Goal: Task Accomplishment & Management: Use online tool/utility

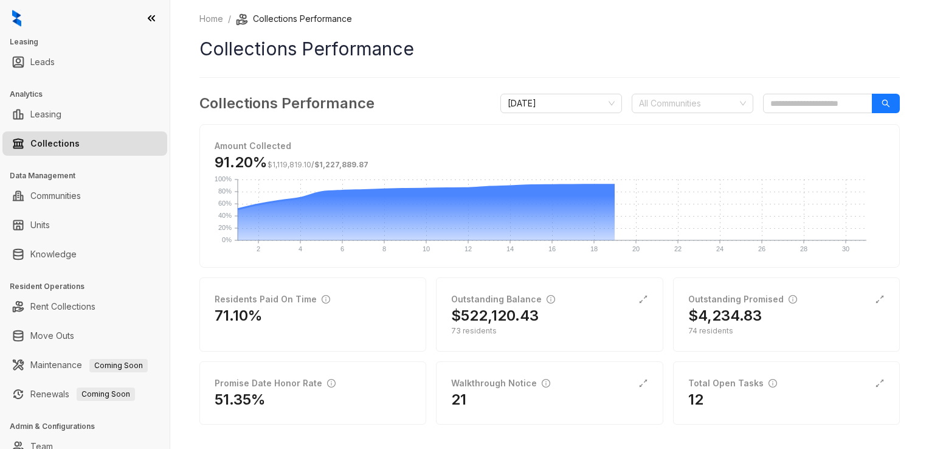
click at [55, 140] on link "Collections" at bounding box center [54, 143] width 49 height 24
click at [693, 390] on div "12" at bounding box center [786, 399] width 196 height 19
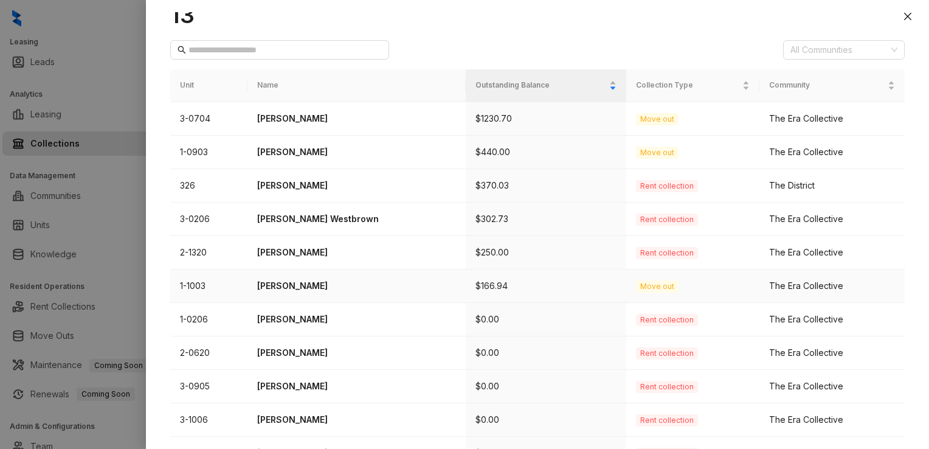
scroll to position [122, 0]
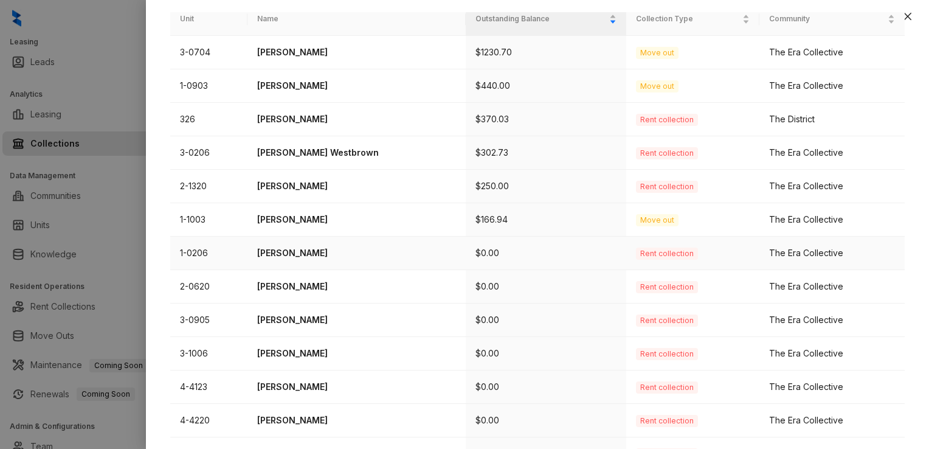
click at [286, 249] on p "[PERSON_NAME]" at bounding box center [356, 252] width 199 height 13
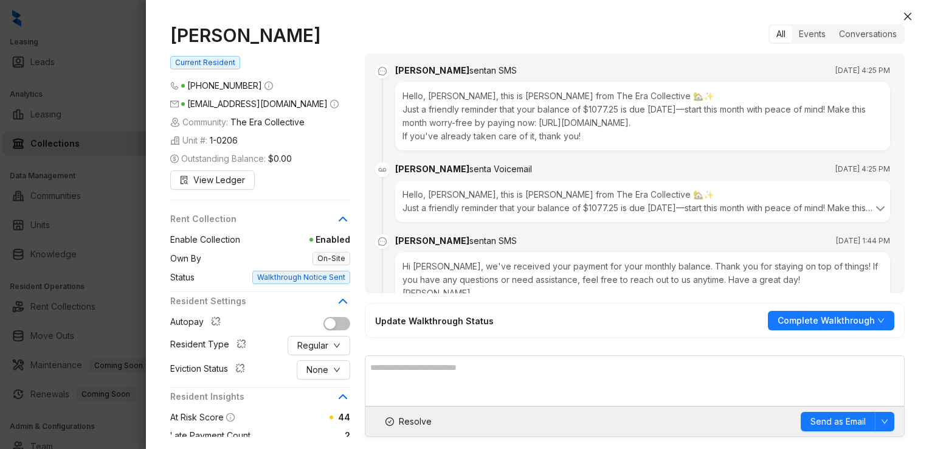
scroll to position [2064, 0]
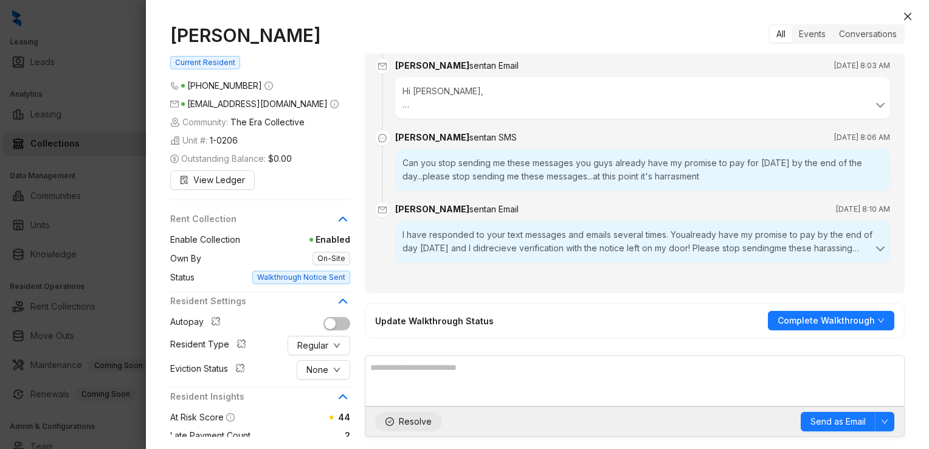
click at [415, 421] on span "Resolve" at bounding box center [415, 421] width 33 height 13
click at [907, 14] on icon "close" at bounding box center [908, 17] width 10 height 10
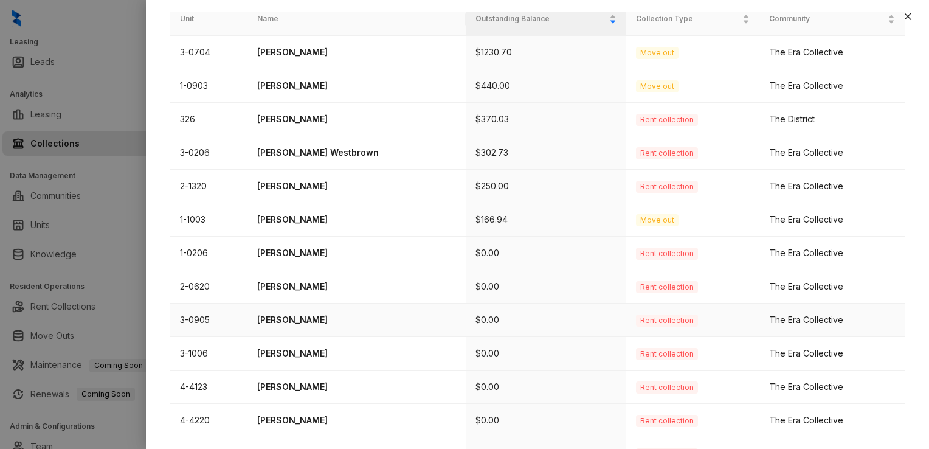
click at [307, 320] on p "[PERSON_NAME]" at bounding box center [356, 319] width 199 height 13
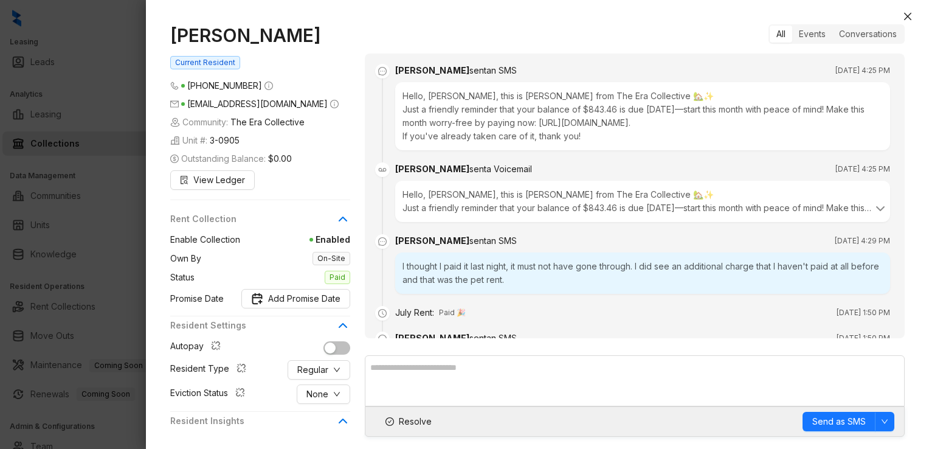
scroll to position [2235, 0]
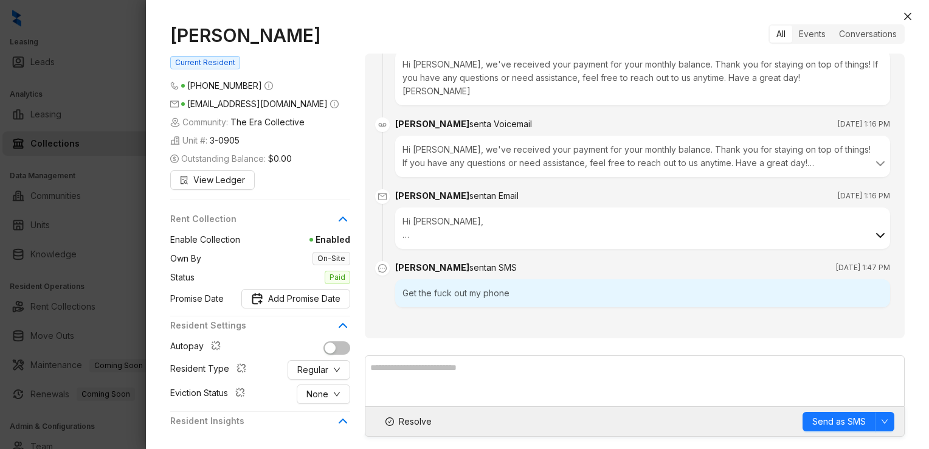
click at [873, 232] on icon at bounding box center [880, 235] width 15 height 15
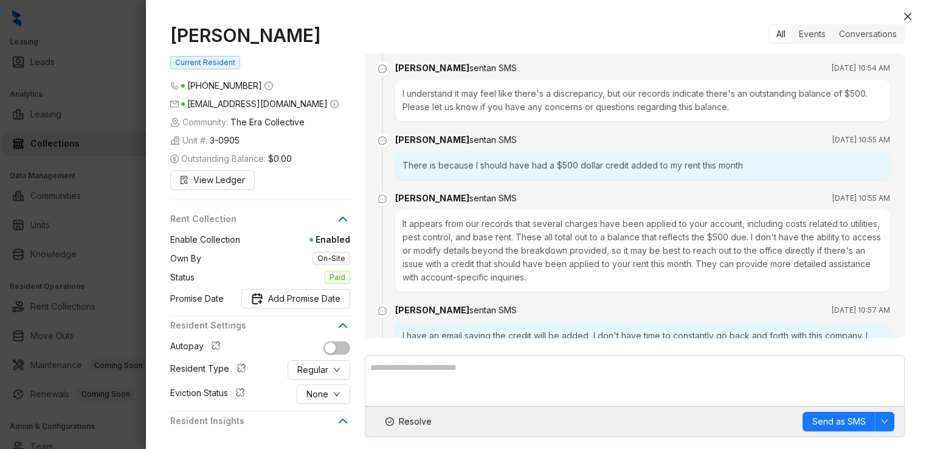
scroll to position [545, 0]
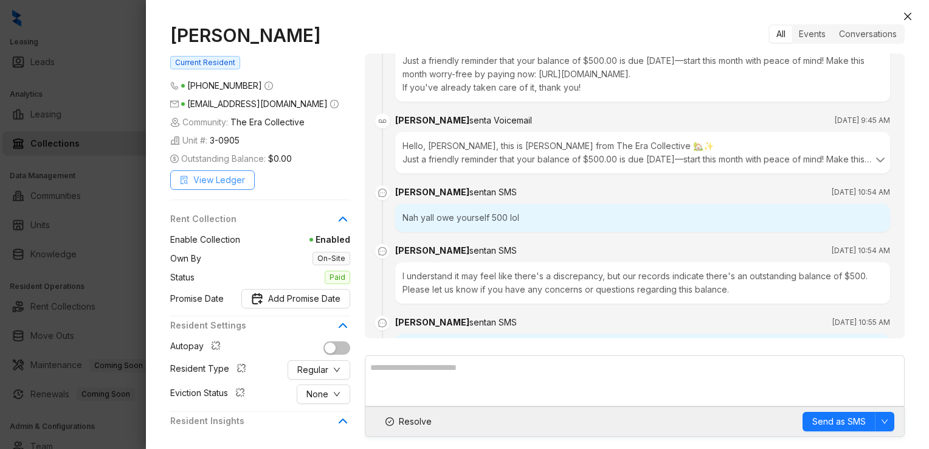
click at [216, 182] on span "View Ledger" at bounding box center [219, 179] width 52 height 13
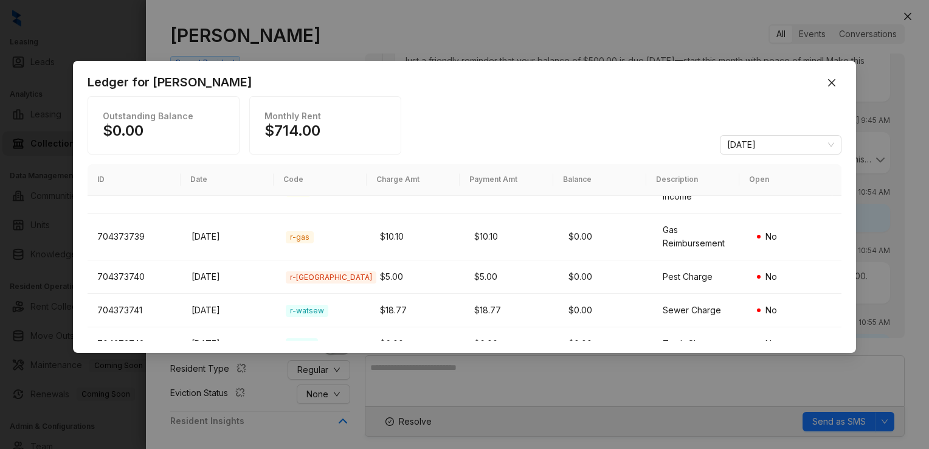
scroll to position [0, 0]
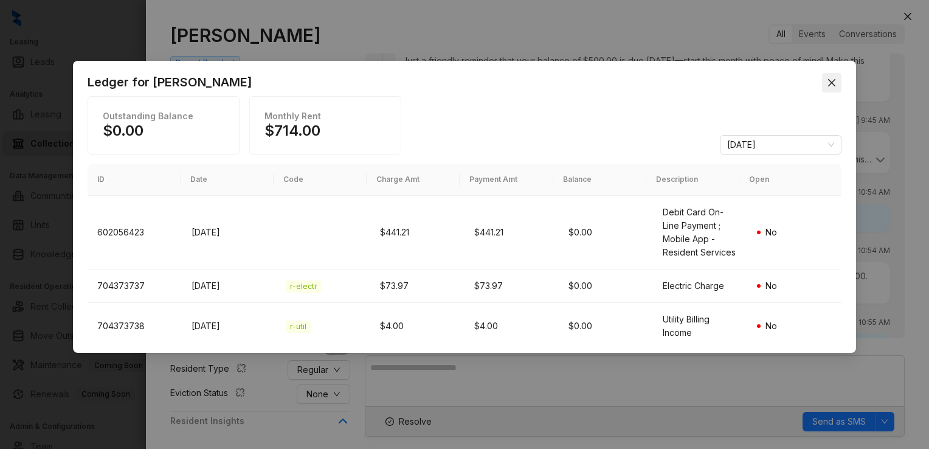
click at [832, 86] on icon "close" at bounding box center [832, 83] width 10 height 10
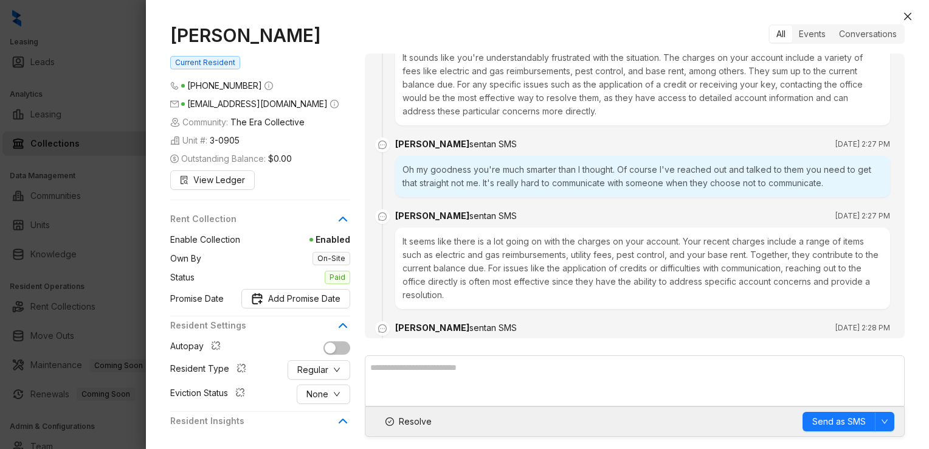
scroll to position [2369, 0]
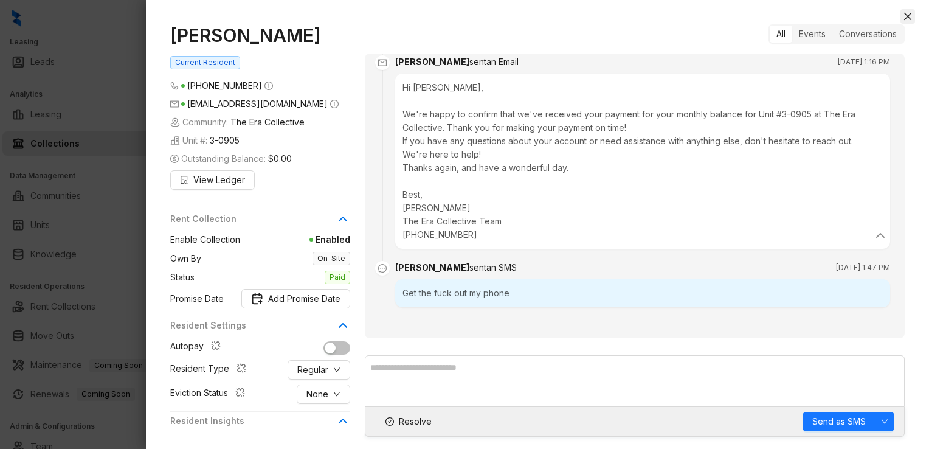
click at [903, 16] on icon "close" at bounding box center [908, 17] width 10 height 10
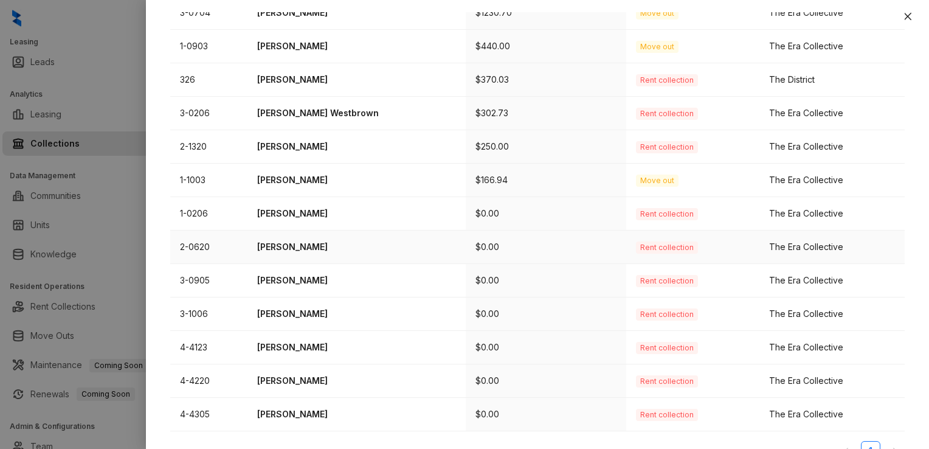
scroll to position [182, 0]
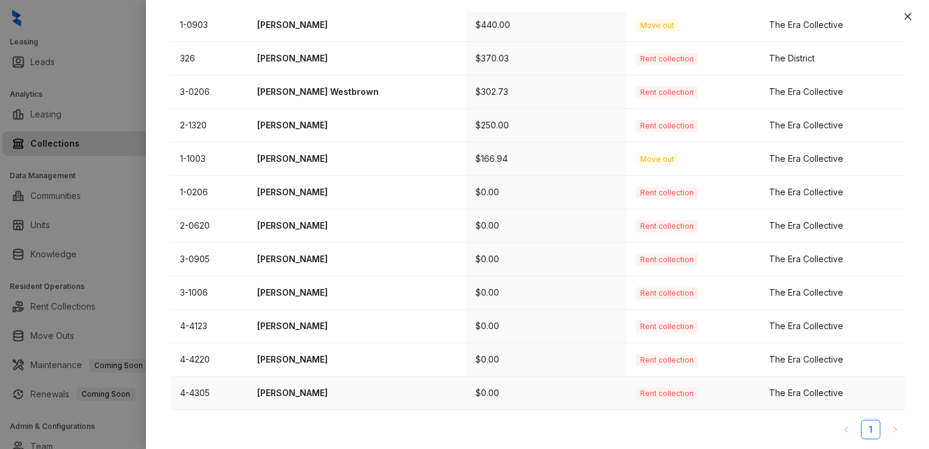
click at [289, 390] on p "Chloe Thomas" at bounding box center [356, 392] width 199 height 13
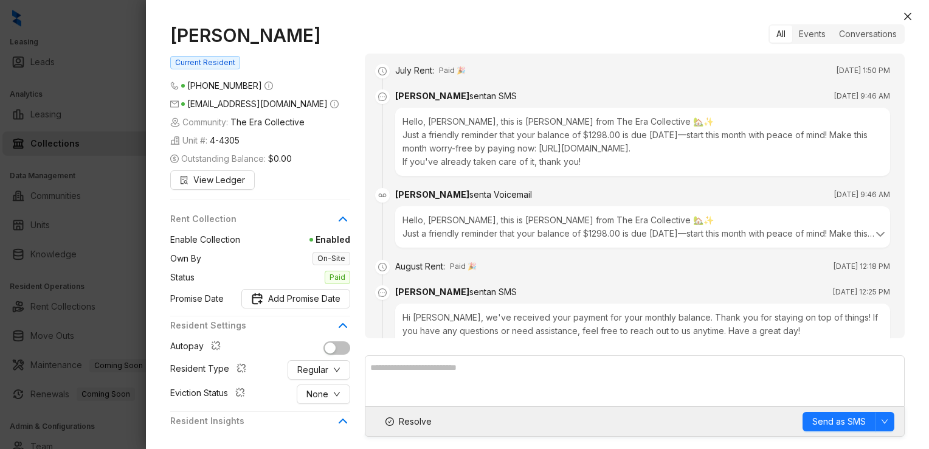
scroll to position [278, 0]
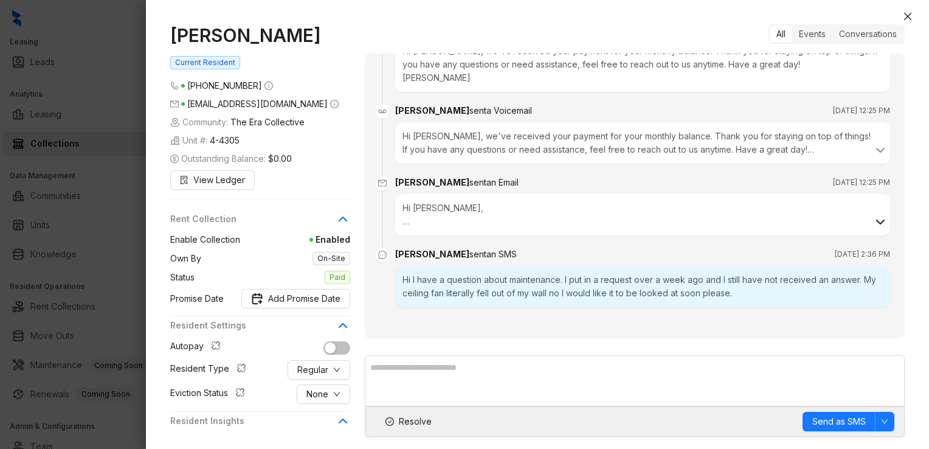
click at [873, 219] on icon at bounding box center [880, 222] width 15 height 15
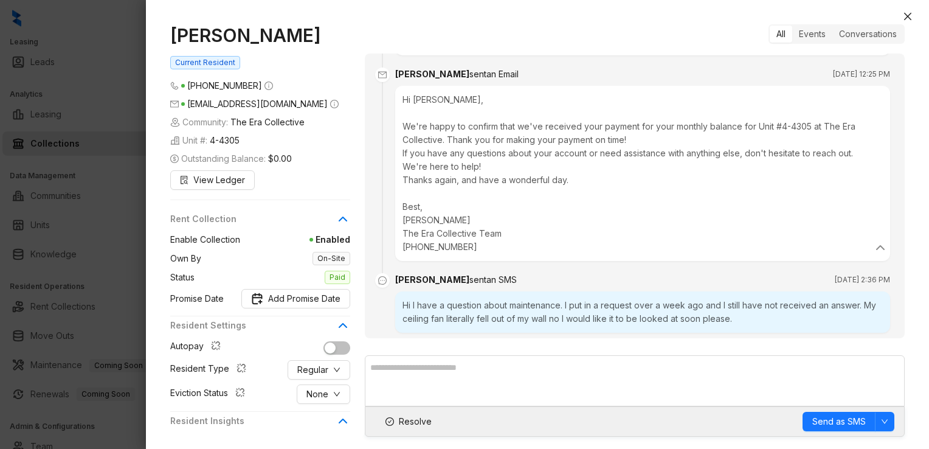
scroll to position [412, 0]
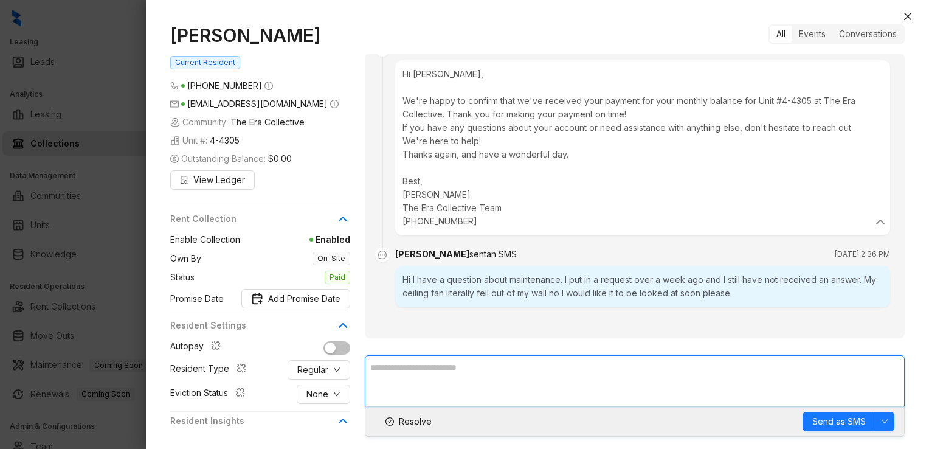
click at [420, 375] on textarea at bounding box center [635, 380] width 540 height 51
drag, startPoint x: 764, startPoint y: 370, endPoint x: 365, endPoint y: 395, distance: 399.7
click at [365, 395] on textarea "**********" at bounding box center [635, 380] width 540 height 51
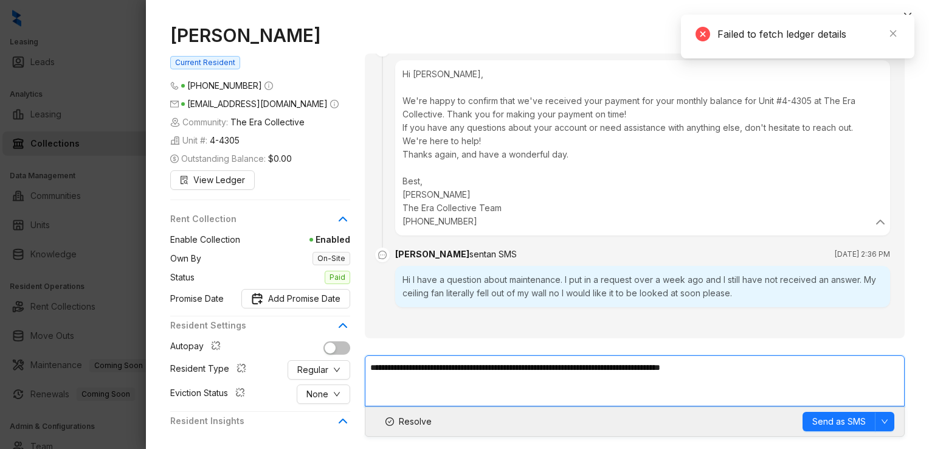
scroll to position [149, 0]
paste textarea "**********"
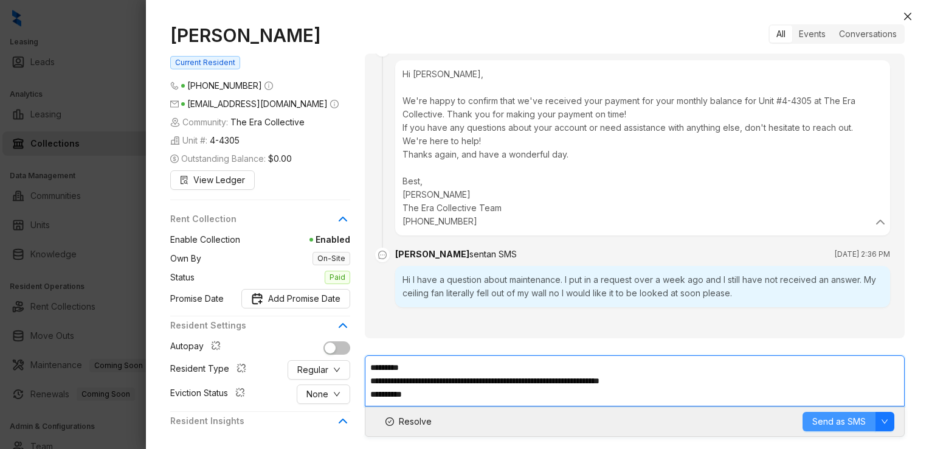
type textarea "**********"
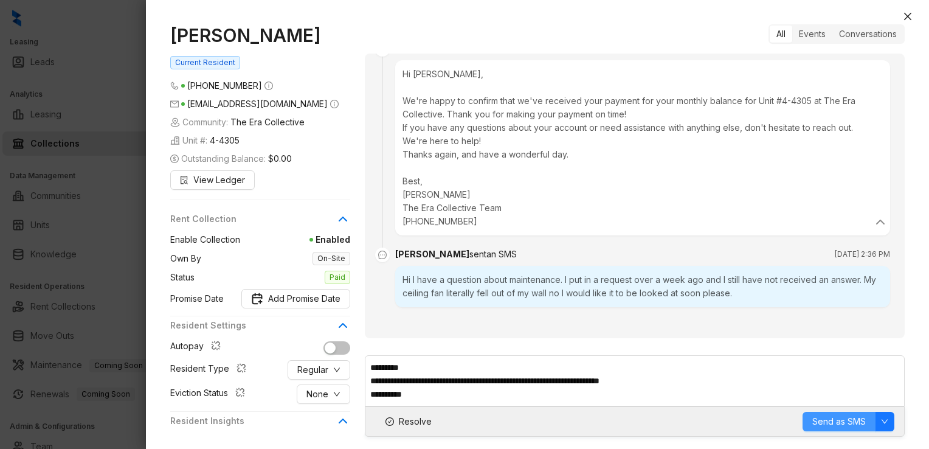
click at [823, 421] on span "Send as SMS" at bounding box center [839, 421] width 54 height 13
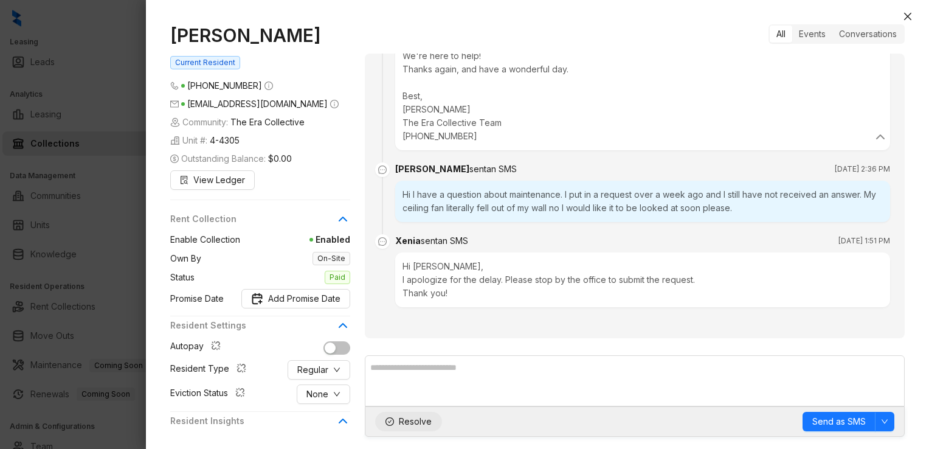
click at [417, 422] on span "Resolve" at bounding box center [415, 421] width 33 height 13
click at [904, 18] on icon "close" at bounding box center [908, 17] width 10 height 10
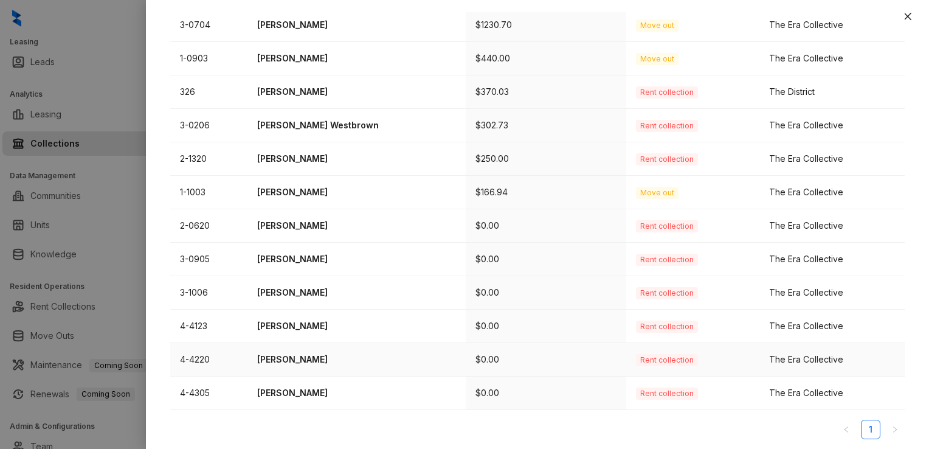
click at [278, 357] on p "Cecilia Shipps" at bounding box center [356, 359] width 199 height 13
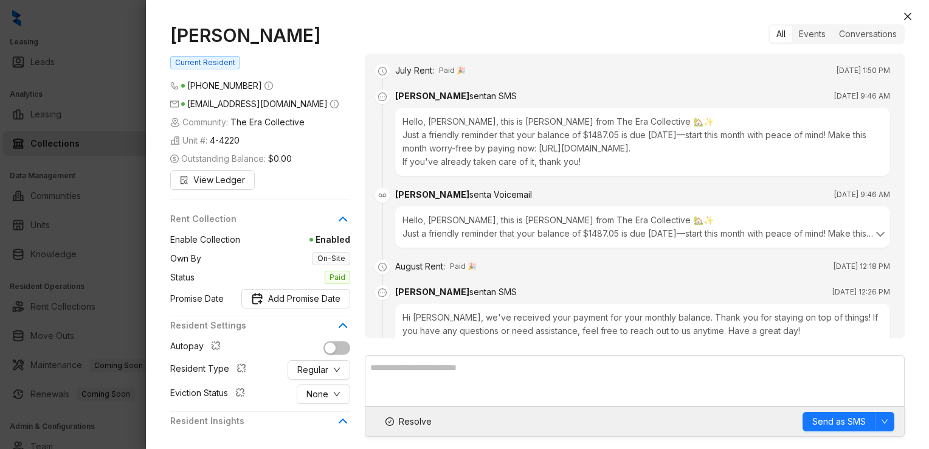
scroll to position [525, 0]
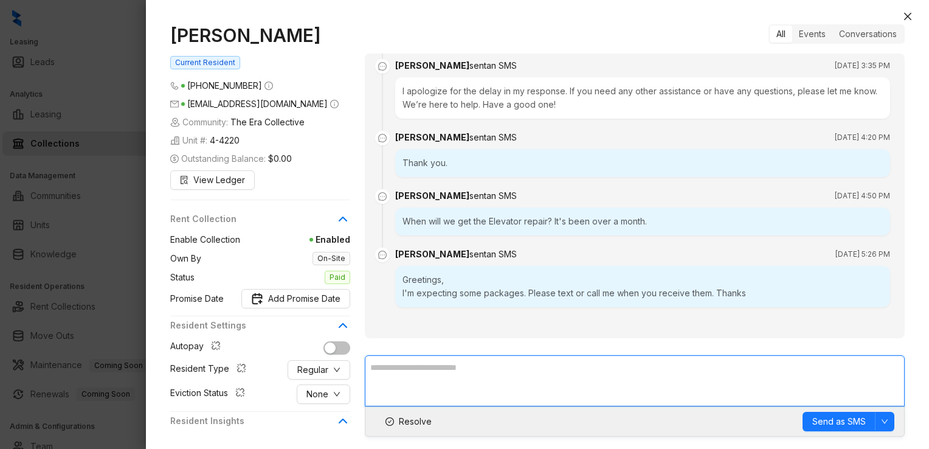
click at [534, 386] on textarea at bounding box center [635, 380] width 540 height 51
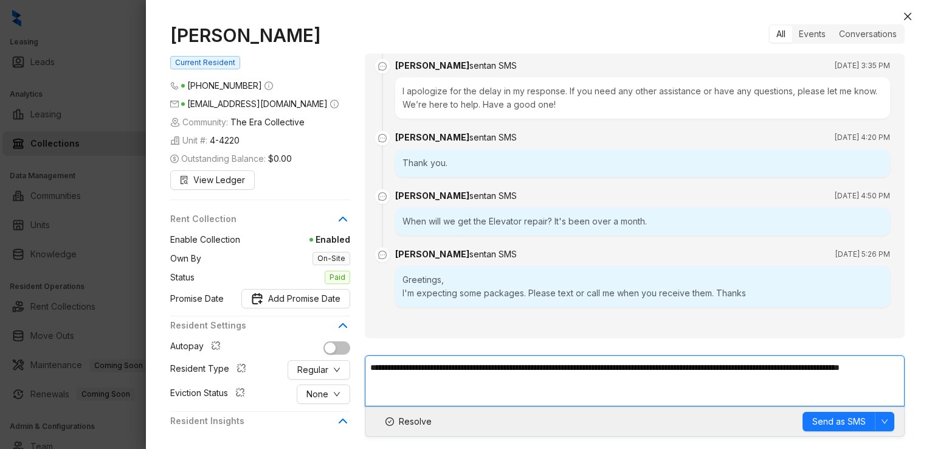
click at [433, 381] on textarea "**********" at bounding box center [635, 380] width 540 height 51
click at [694, 366] on textarea "**********" at bounding box center [635, 380] width 540 height 51
type textarea "**********"
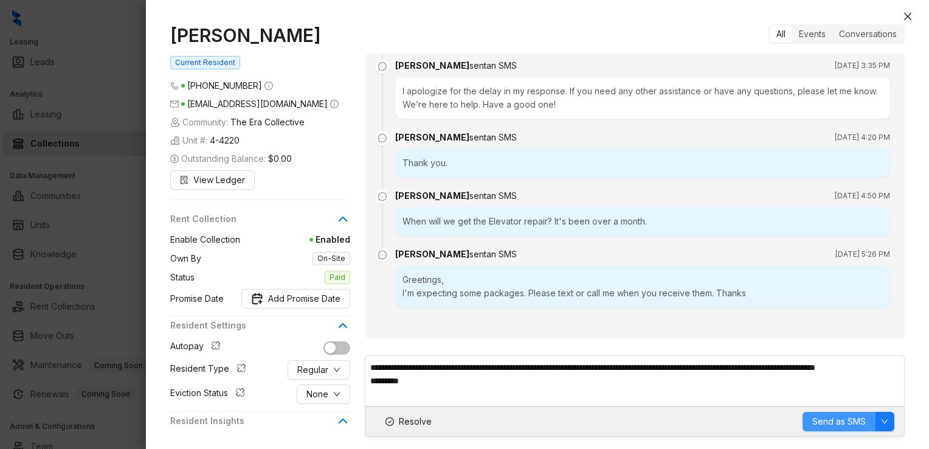
click at [834, 420] on span "Send as SMS" at bounding box center [839, 421] width 54 height 13
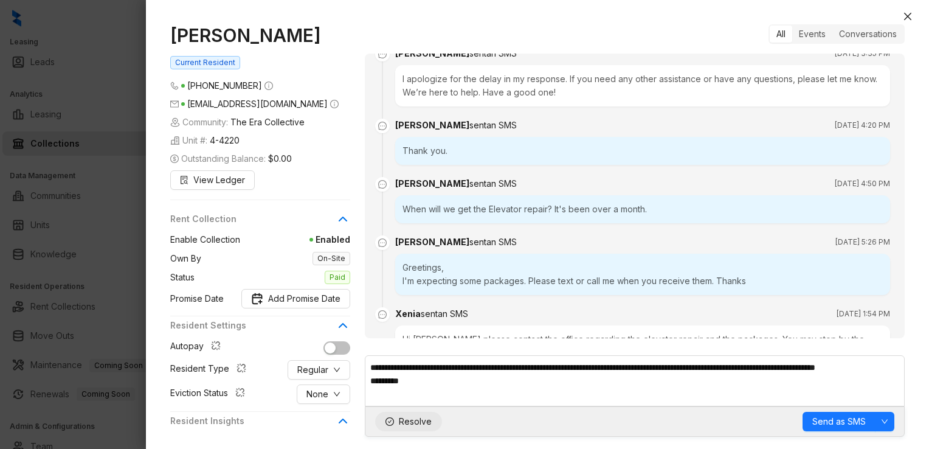
scroll to position [610, 0]
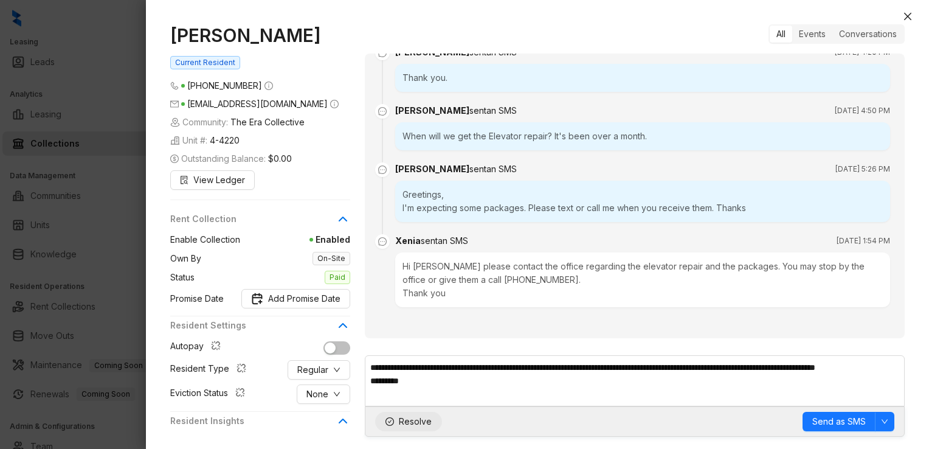
click at [406, 418] on span "Resolve" at bounding box center [415, 421] width 33 height 13
click at [902, 19] on button "Close" at bounding box center [908, 16] width 15 height 15
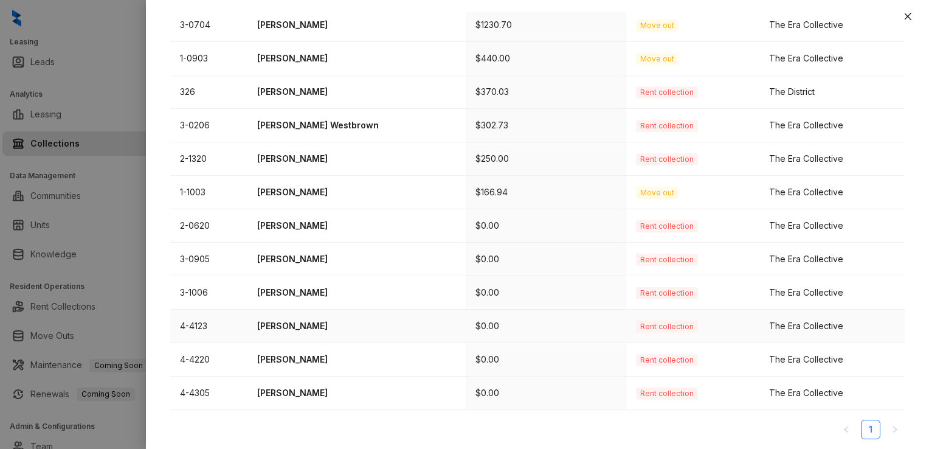
click at [289, 325] on p "Amber Sweet" at bounding box center [356, 325] width 199 height 13
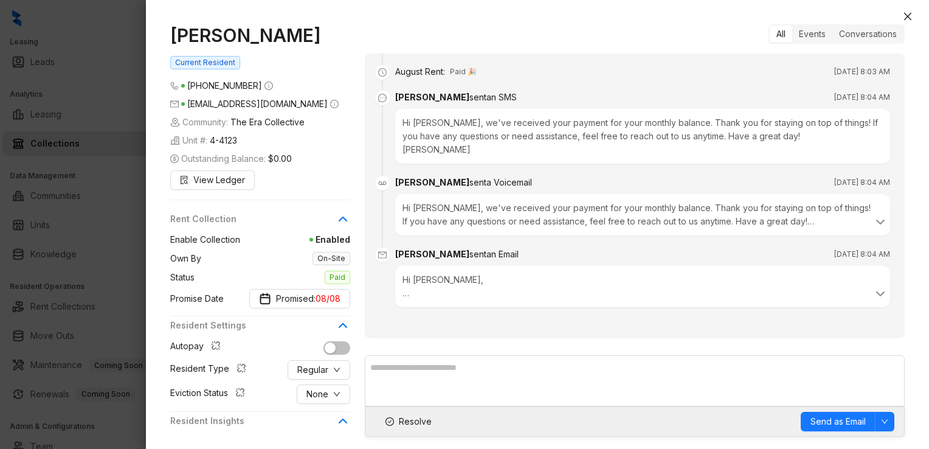
scroll to position [997, 0]
click at [412, 417] on span "Resolve" at bounding box center [415, 421] width 33 height 13
click at [902, 15] on button "Close" at bounding box center [908, 16] width 15 height 15
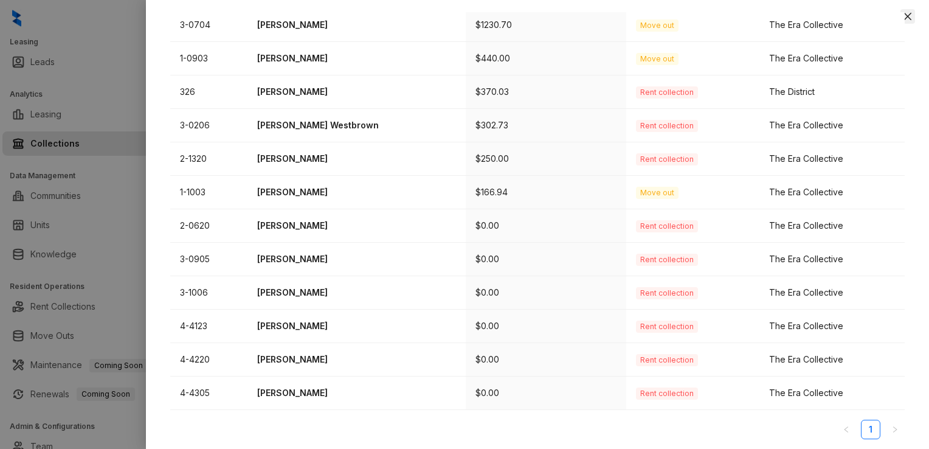
click at [908, 13] on icon "close" at bounding box center [908, 17] width 10 height 10
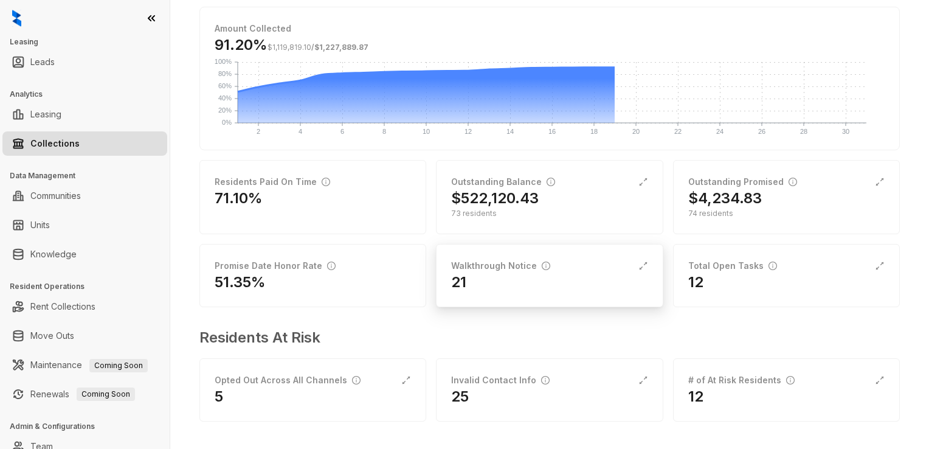
scroll to position [41, 0]
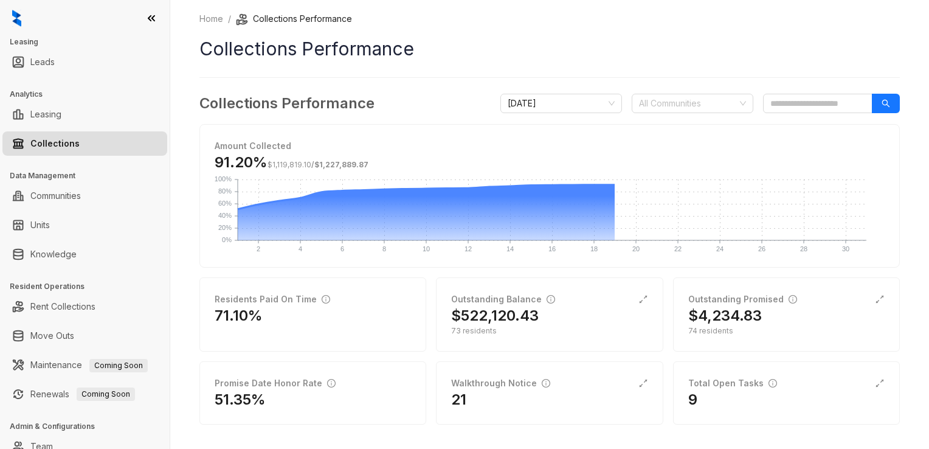
click at [51, 143] on link "Collections" at bounding box center [54, 143] width 49 height 24
click at [49, 137] on link "Collections" at bounding box center [54, 143] width 49 height 24
click at [697, 395] on div "9" at bounding box center [786, 399] width 196 height 19
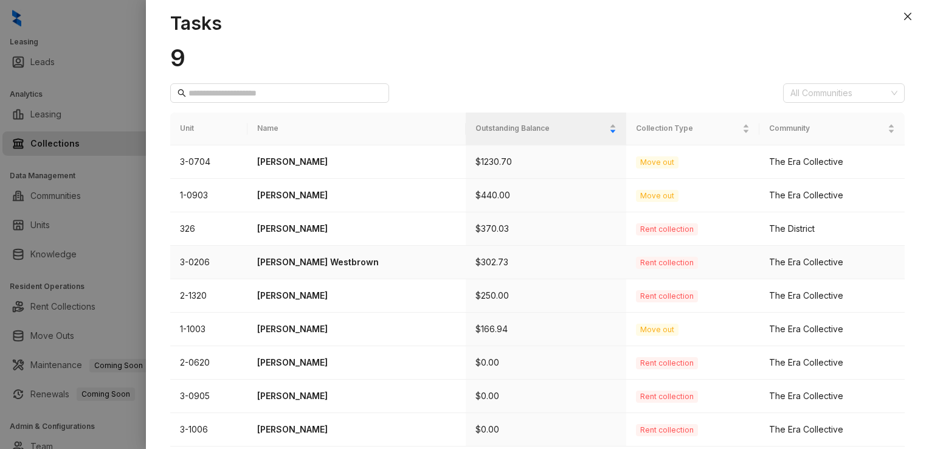
scroll to position [49, 0]
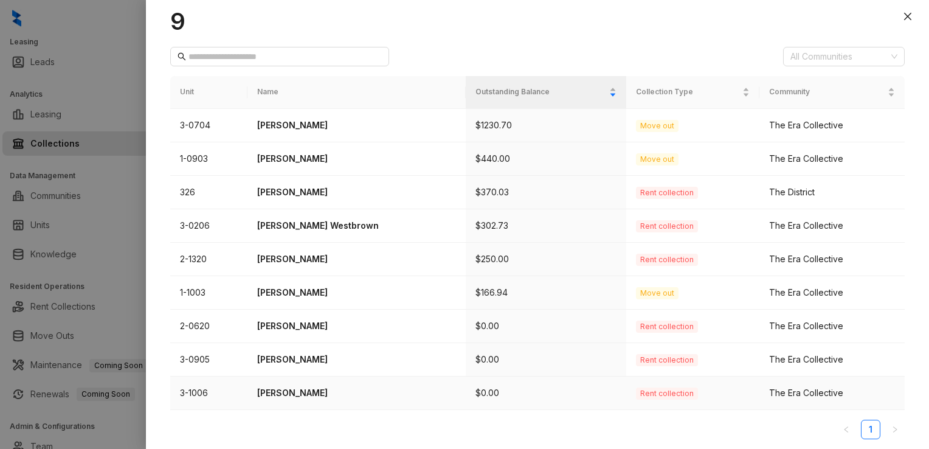
click at [291, 392] on p "Myron Stewart" at bounding box center [356, 392] width 199 height 13
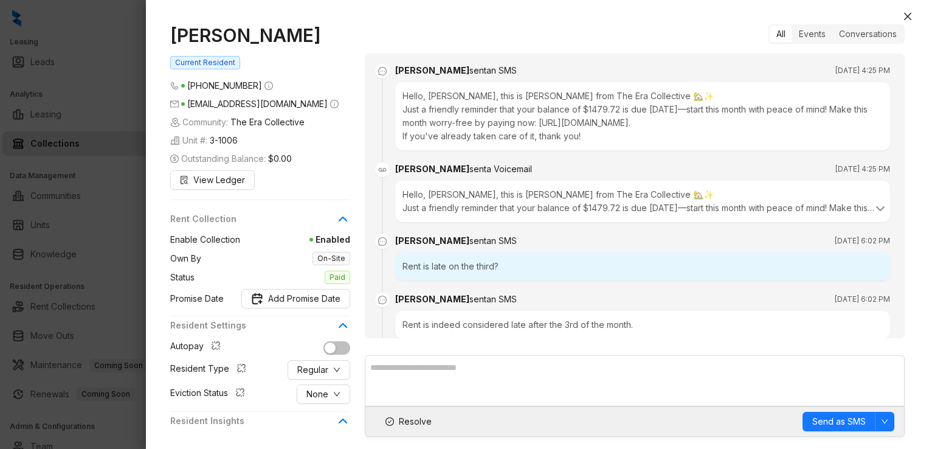
scroll to position [1204, 0]
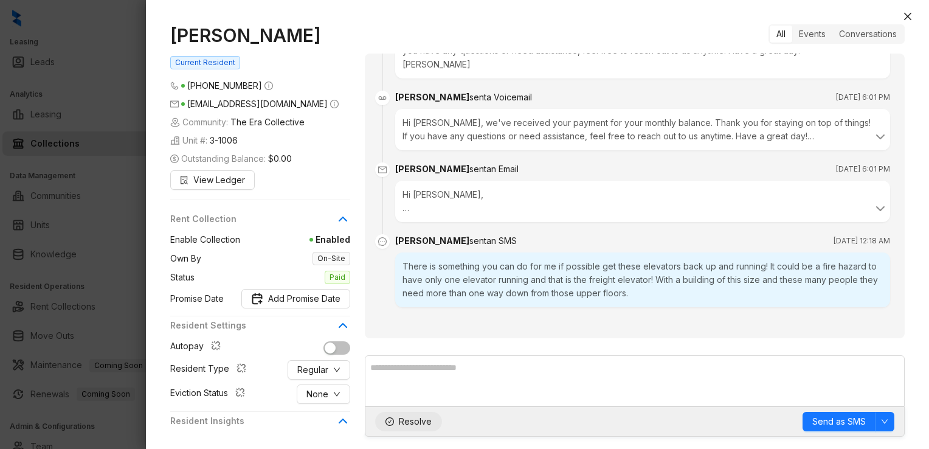
click at [411, 423] on span "Resolve" at bounding box center [415, 421] width 33 height 13
click at [904, 13] on icon "close" at bounding box center [908, 17] width 10 height 10
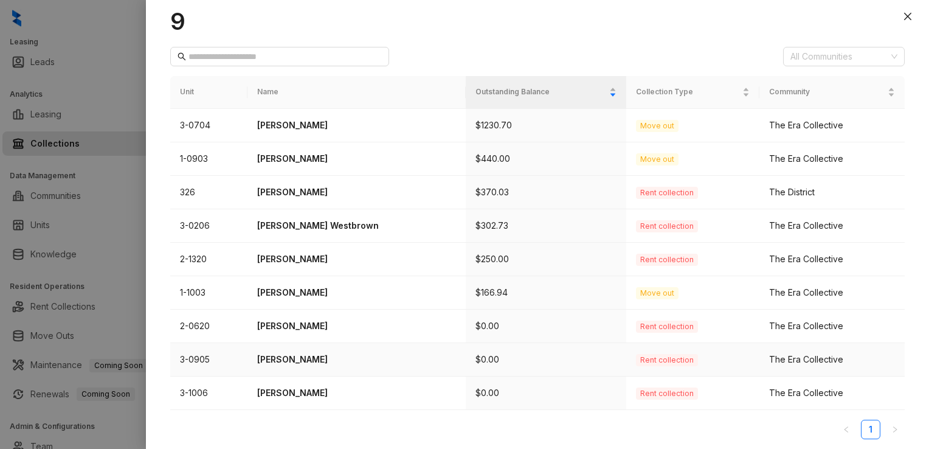
click at [297, 356] on p "[PERSON_NAME]" at bounding box center [356, 359] width 199 height 13
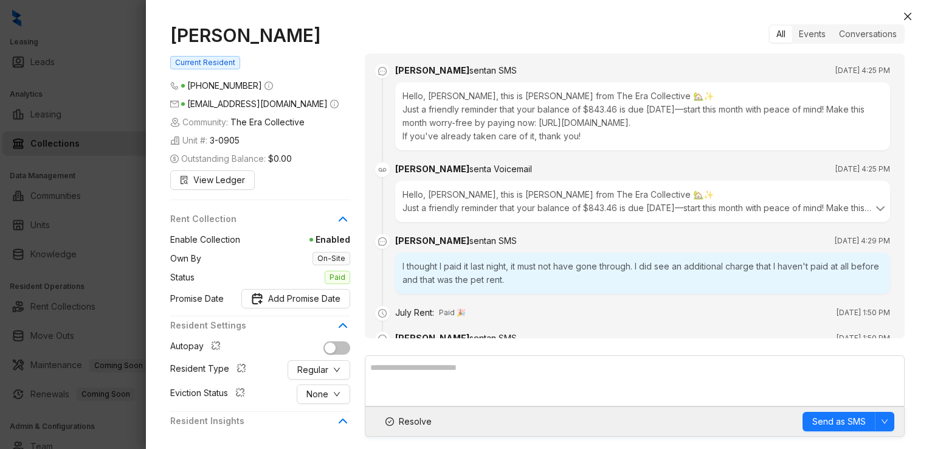
scroll to position [2235, 0]
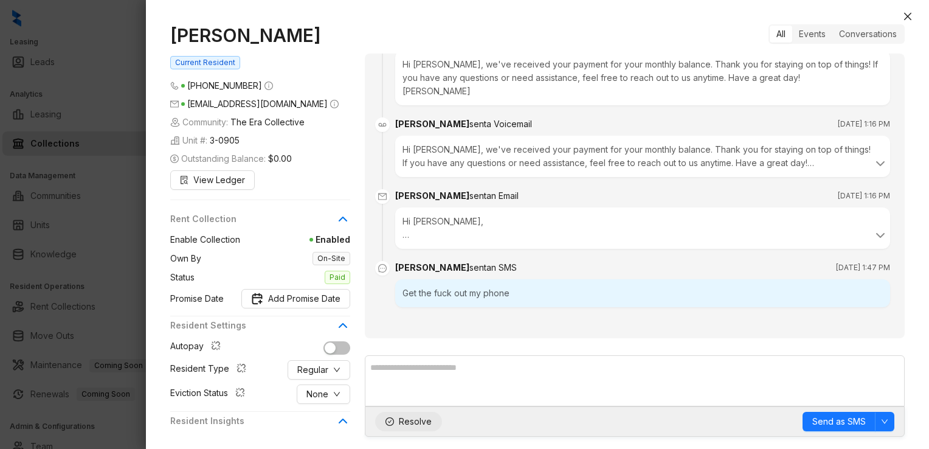
click at [415, 423] on span "Resolve" at bounding box center [415, 421] width 33 height 13
click at [418, 420] on span "Reopen" at bounding box center [415, 421] width 32 height 13
click at [906, 15] on icon "close" at bounding box center [908, 17] width 10 height 10
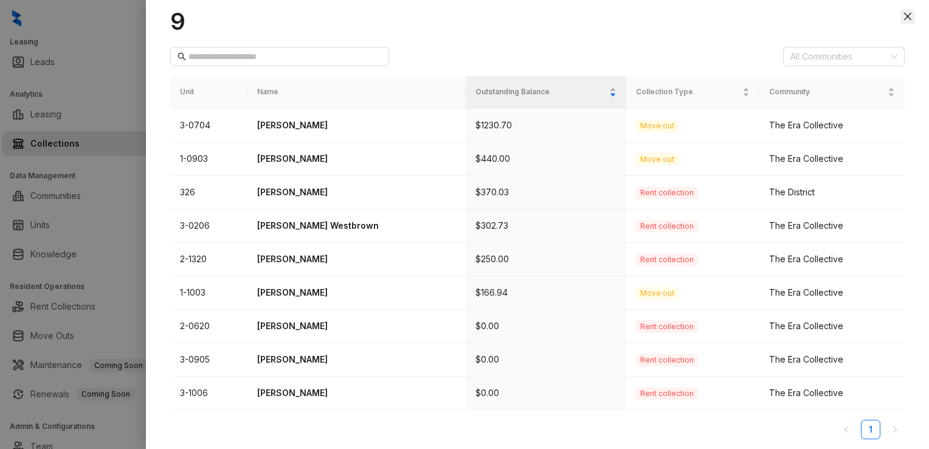
click at [910, 16] on icon "close" at bounding box center [908, 17] width 10 height 10
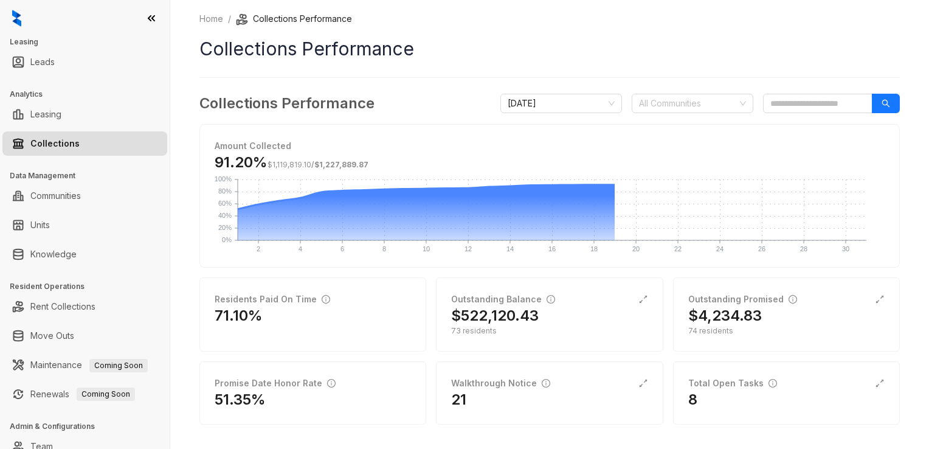
click at [46, 145] on link "Collections" at bounding box center [54, 143] width 49 height 24
click at [53, 133] on link "Collections" at bounding box center [54, 143] width 49 height 24
click at [703, 386] on div "Total Open Tasks" at bounding box center [732, 382] width 89 height 13
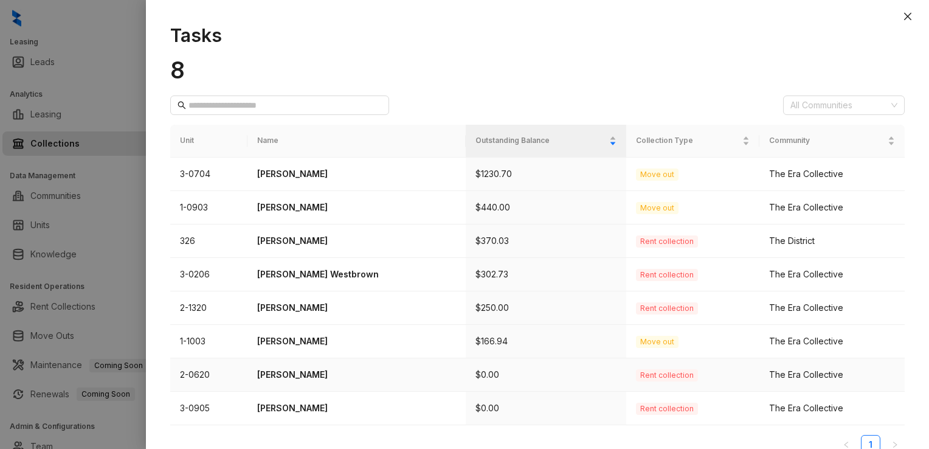
click at [297, 372] on p "[PERSON_NAME]" at bounding box center [356, 374] width 199 height 13
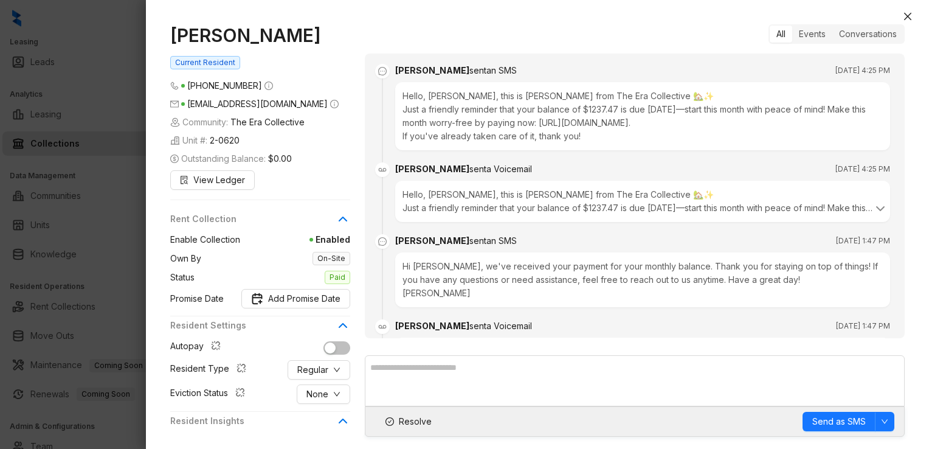
scroll to position [786, 0]
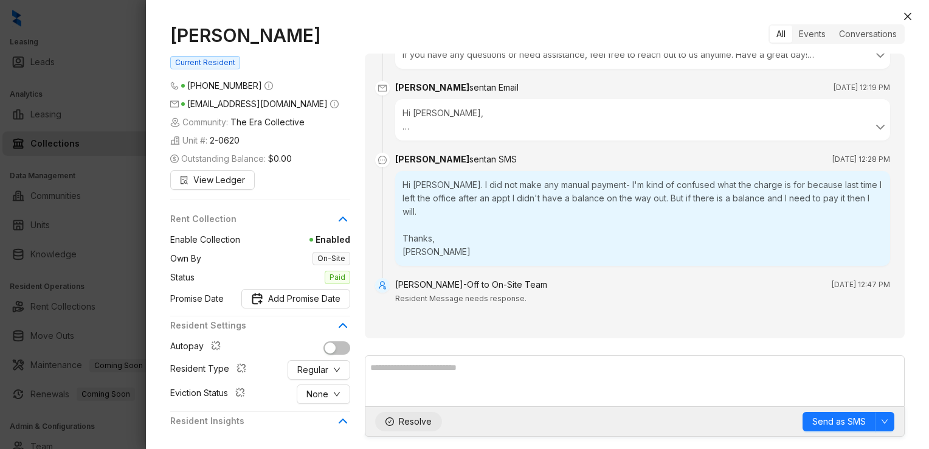
click at [410, 421] on span "Resolve" at bounding box center [415, 421] width 33 height 13
click at [910, 13] on icon "close" at bounding box center [907, 16] width 7 height 7
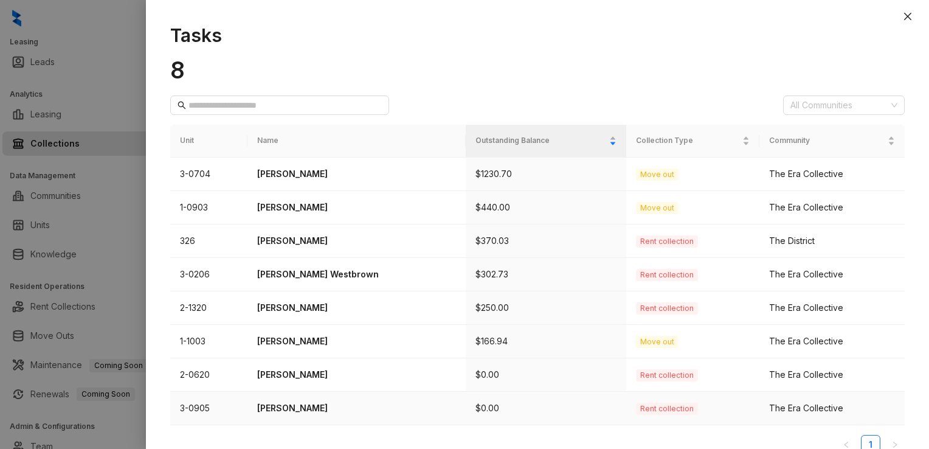
click at [294, 407] on p "[PERSON_NAME]" at bounding box center [356, 407] width 199 height 13
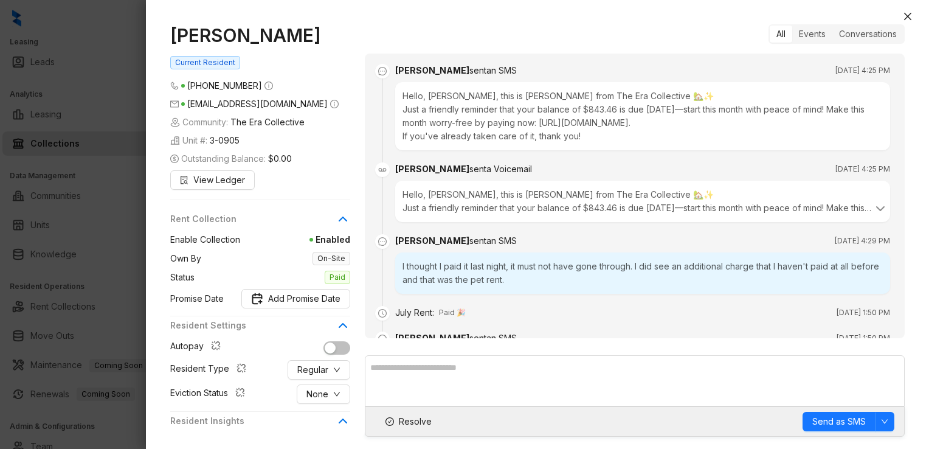
scroll to position [2315, 0]
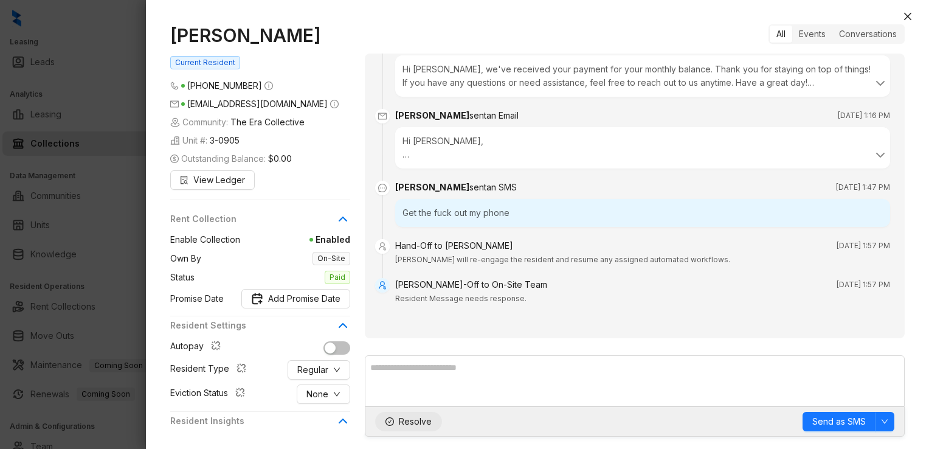
click at [407, 419] on span "Resolve" at bounding box center [415, 421] width 33 height 13
click at [910, 13] on icon "close" at bounding box center [908, 17] width 10 height 10
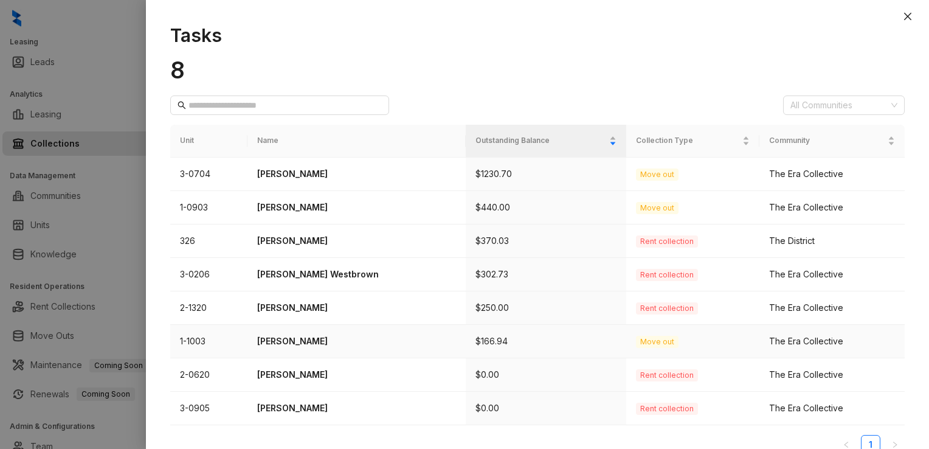
click at [299, 339] on p "[PERSON_NAME]" at bounding box center [356, 340] width 199 height 13
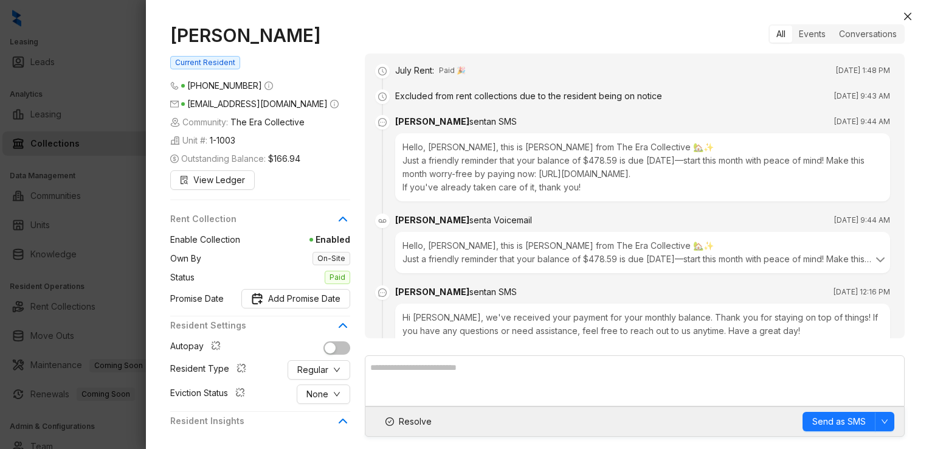
scroll to position [493, 0]
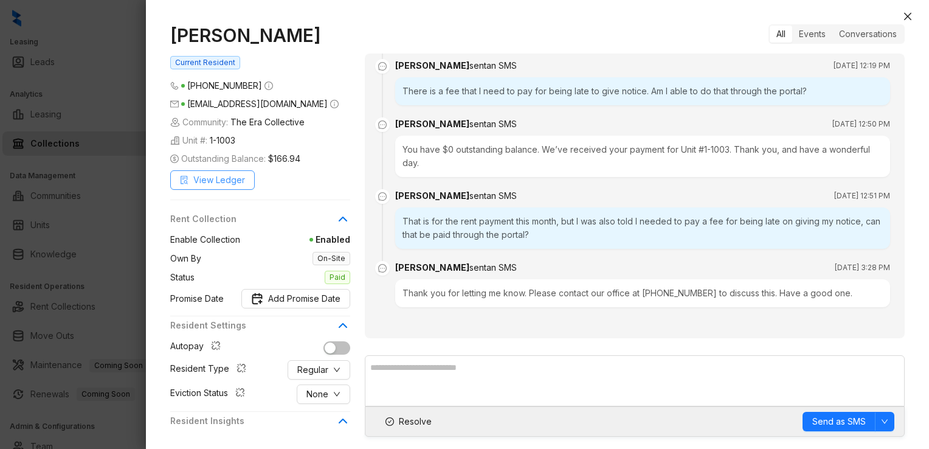
click at [218, 178] on span "View Ledger" at bounding box center [219, 179] width 52 height 13
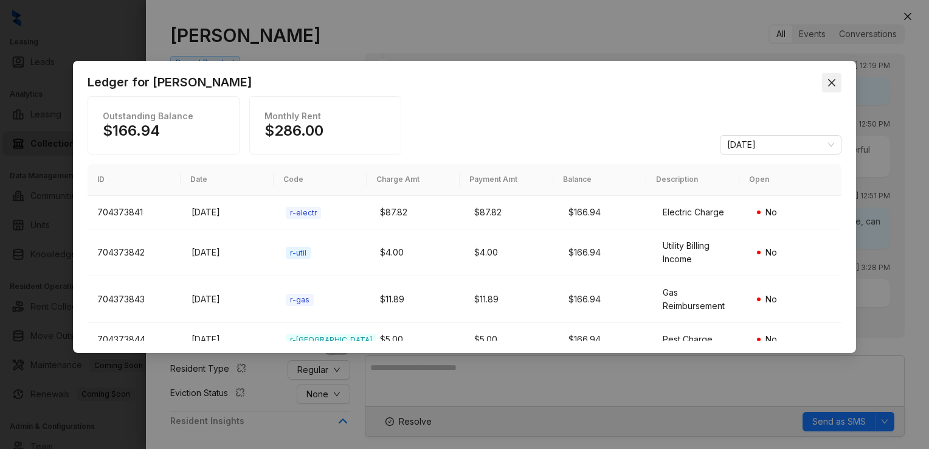
click at [834, 83] on icon "close" at bounding box center [832, 83] width 10 height 10
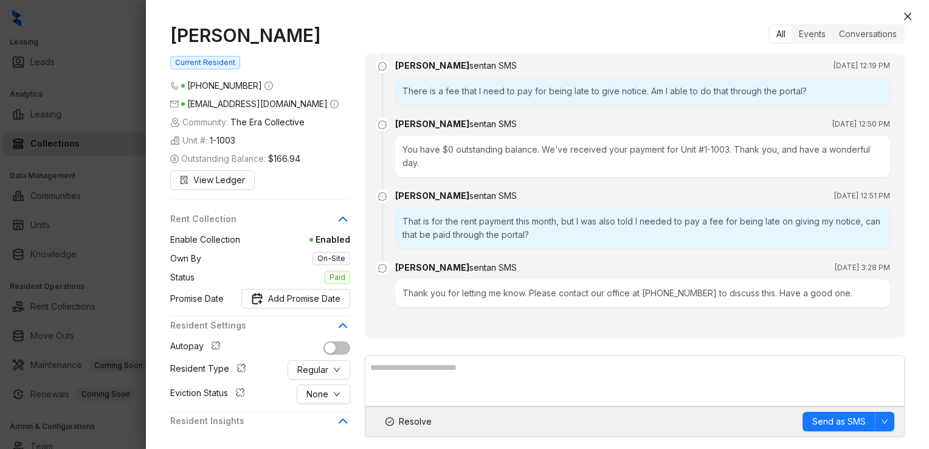
drag, startPoint x: 171, startPoint y: 32, endPoint x: 314, endPoint y: 36, distance: 142.9
click at [314, 36] on h1 "[PERSON_NAME]" at bounding box center [260, 35] width 180 height 22
drag, startPoint x: 314, startPoint y: 36, endPoint x: 272, endPoint y: 35, distance: 42.0
copy h1 "[PERSON_NAME]"
click at [130, 32] on div at bounding box center [464, 224] width 929 height 449
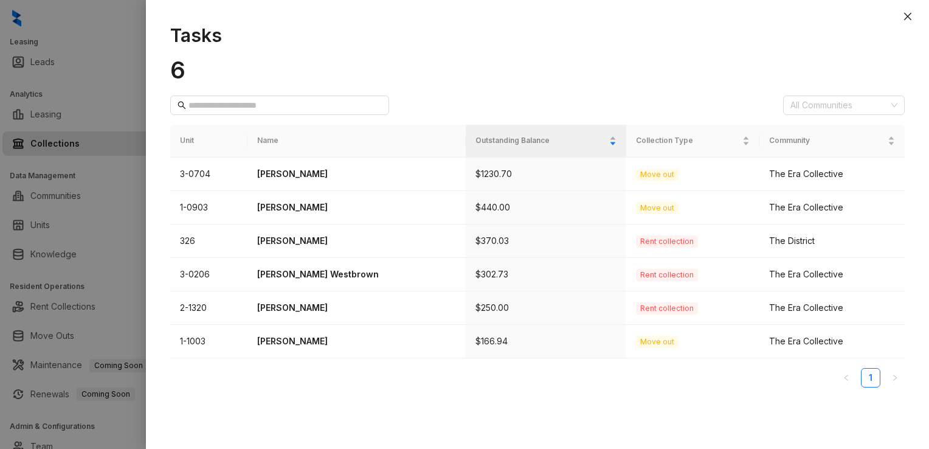
click at [910, 12] on icon "close" at bounding box center [908, 17] width 10 height 10
